Goal: Transaction & Acquisition: Download file/media

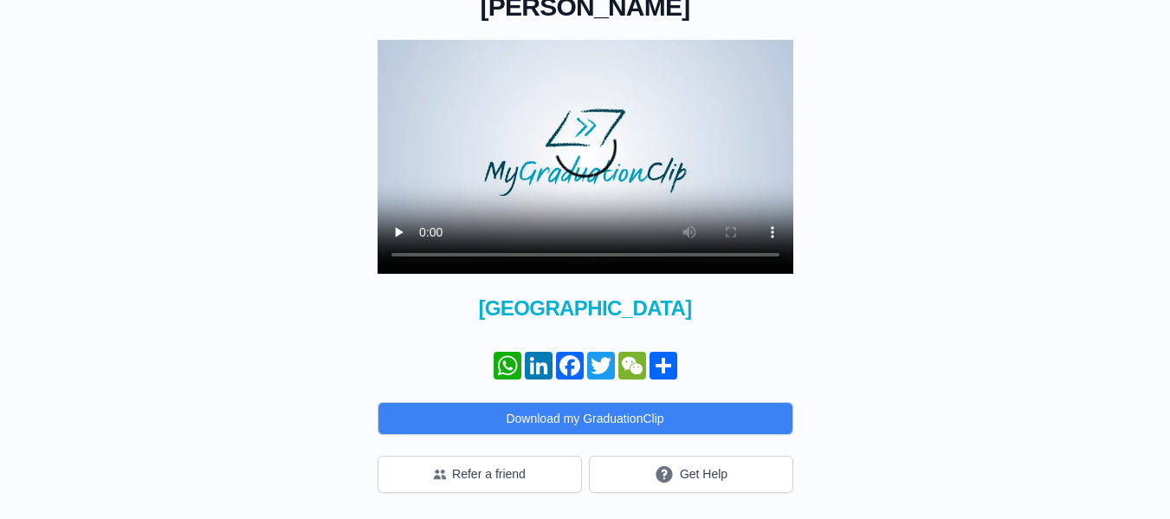
scroll to position [199, 0]
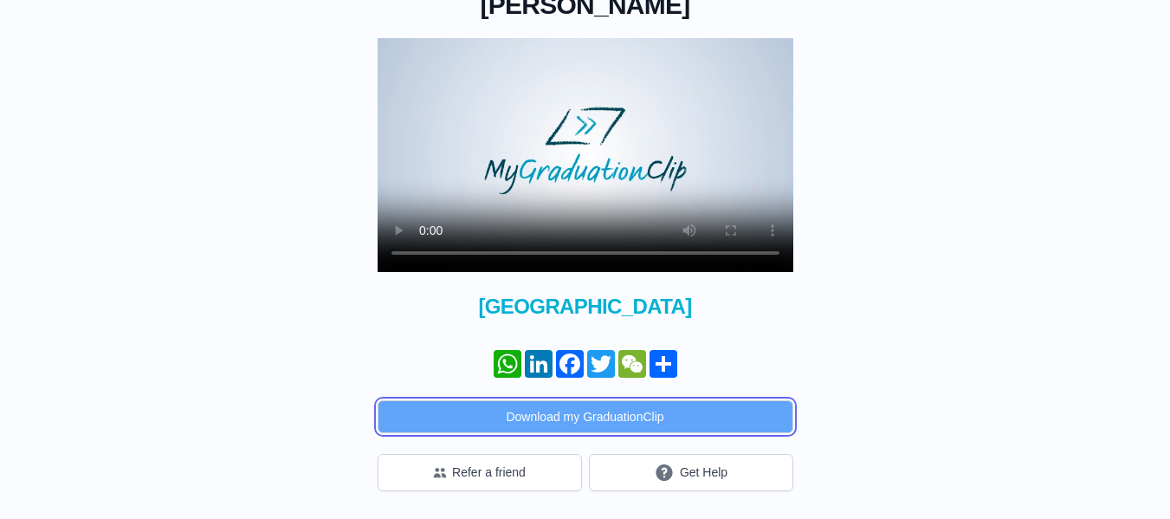
click at [605, 415] on button "Download my GraduationClip" at bounding box center [586, 416] width 416 height 33
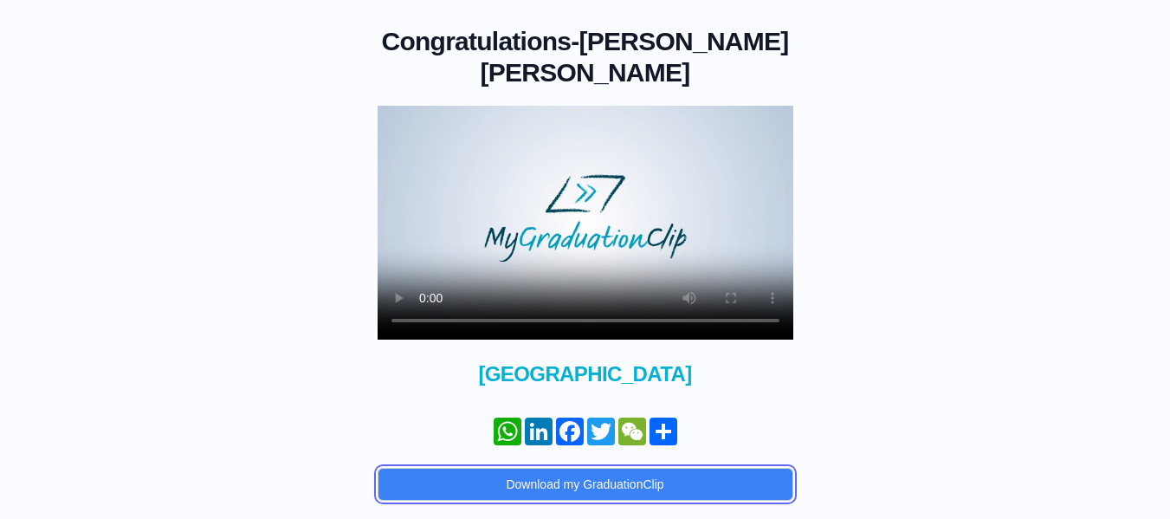
scroll to position [0, 0]
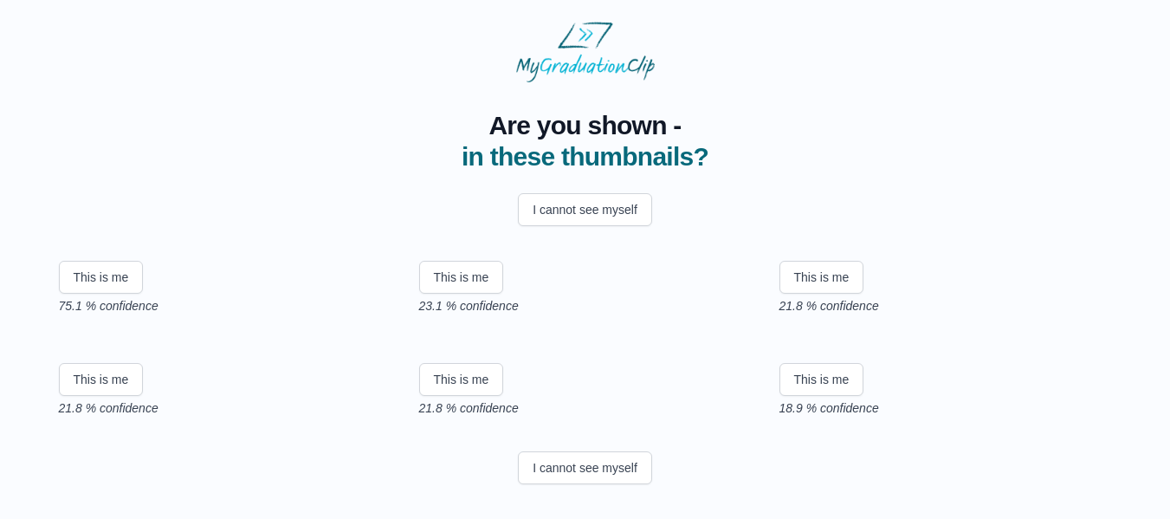
scroll to position [379, 0]
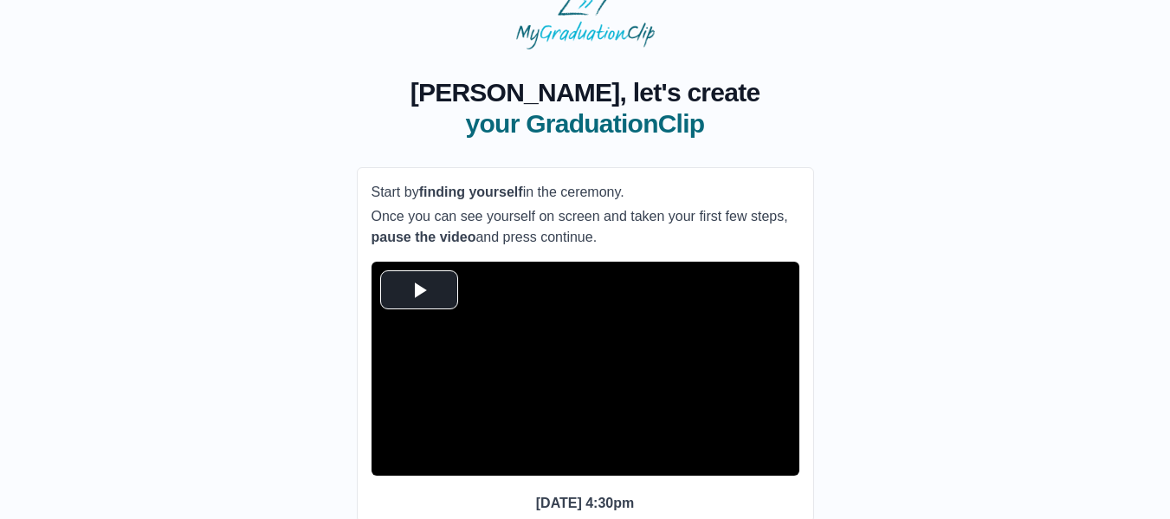
scroll to position [60, 0]
